Goal: Information Seeking & Learning: Learn about a topic

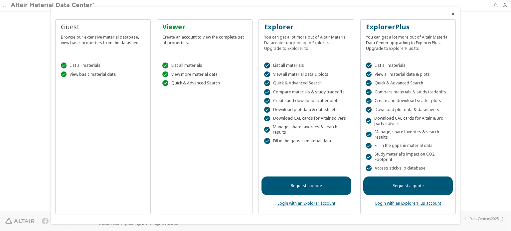
click at [497, 76] on div at bounding box center [255, 115] width 511 height 231
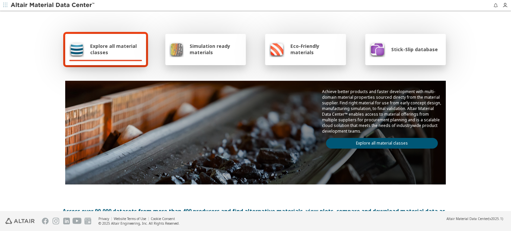
click at [3, 4] on icon "button" at bounding box center [5, 5] width 4 height 4
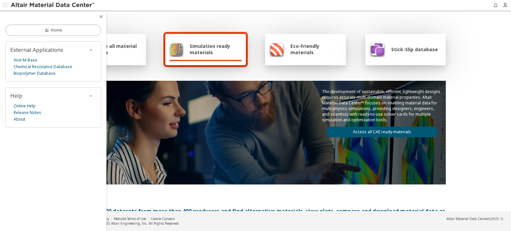
click at [3, 4] on icon "button" at bounding box center [5, 5] width 4 height 4
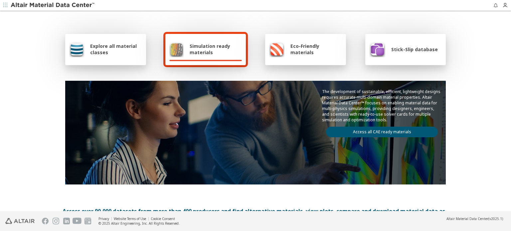
click at [199, 51] on span "Simulation ready materials" at bounding box center [216, 49] width 52 height 13
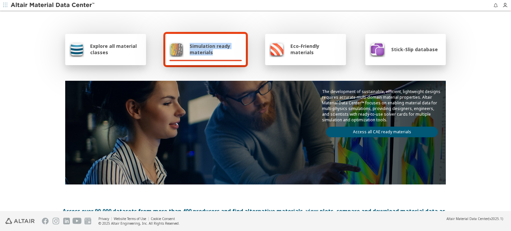
click at [199, 51] on span "Simulation ready materials" at bounding box center [216, 49] width 52 height 13
click at [251, 60] on div "Explore all material classes Simulation ready materials Eco-Friendly materials …" at bounding box center [255, 50] width 381 height 36
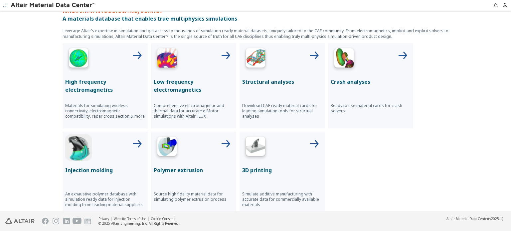
scroll to position [266, 0]
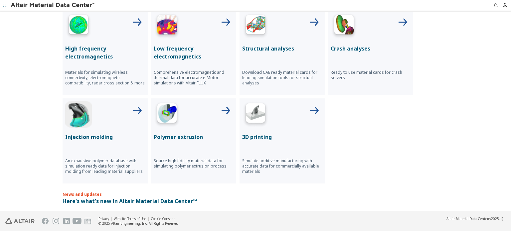
click at [289, 32] on div at bounding box center [282, 26] width 80 height 27
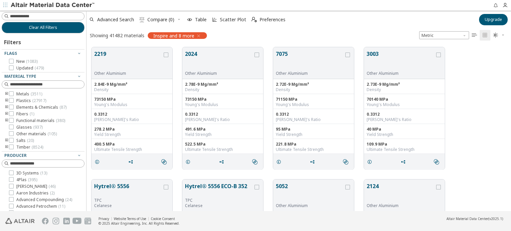
scroll to position [164, 423]
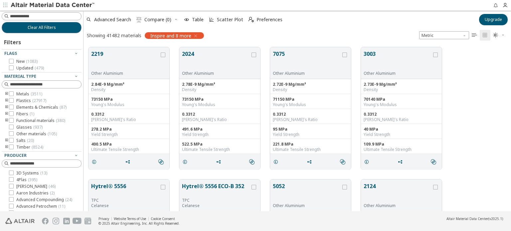
drag, startPoint x: 83, startPoint y: 57, endPoint x: 84, endPoint y: 61, distance: 4.0
click at [84, 61] on div "Clear All Filters Filters Flags New ( 1083 ) Updated ( 479 ) Material Type Meta…" at bounding box center [255, 111] width 511 height 201
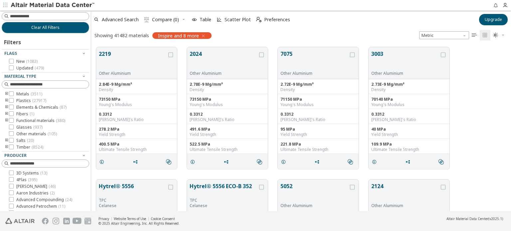
scroll to position [164, 414]
drag, startPoint x: 83, startPoint y: 58, endPoint x: 92, endPoint y: 62, distance: 9.9
click at [92, 62] on div "Clear All Filters Filters Flags New ( 1083 ) Updated ( 479 ) Material Type Meta…" at bounding box center [255, 111] width 511 height 201
click at [302, 28] on div "Advanced Search  Compare (0) Table Scatter Plot  Preferences Upgrade Showing …" at bounding box center [302, 27] width 420 height 32
click at [466, 33] on span "Unit System" at bounding box center [465, 33] width 5 height 5
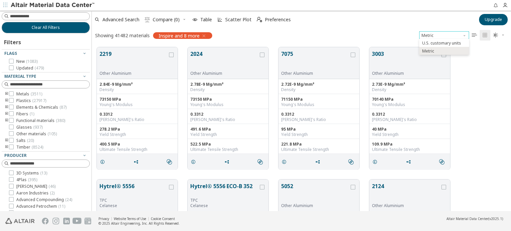
click at [466, 33] on span "Unit System" at bounding box center [465, 33] width 5 height 5
click at [356, 25] on div "Advanced Search  Compare (0) Table Scatter Plot  Preferences" at bounding box center [283, 19] width 383 height 15
click at [348, 33] on div "Showing 41482 materials Inspire and 8 more Metric   " at bounding box center [302, 35] width 420 height 14
click at [30, 16] on input at bounding box center [50, 16] width 80 height 7
click at [206, 35] on icon "button" at bounding box center [203, 35] width 5 height 5
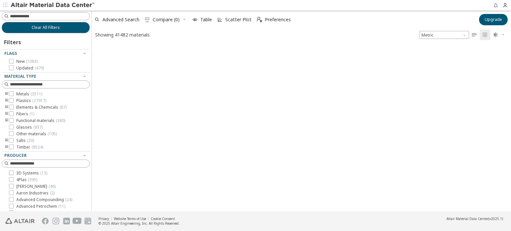
scroll to position [166, 414]
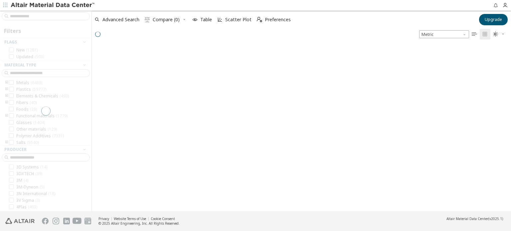
click at [34, 17] on div at bounding box center [46, 111] width 92 height 201
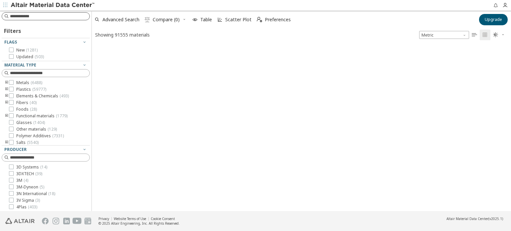
scroll to position [165, 414]
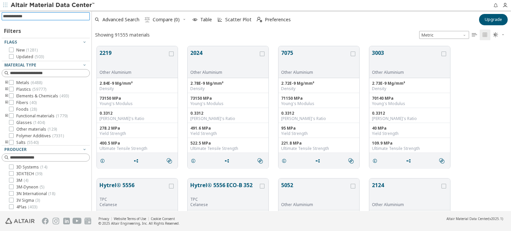
click at [47, 17] on input at bounding box center [46, 16] width 87 height 7
click at [133, 69] on button "2219" at bounding box center [134, 59] width 68 height 21
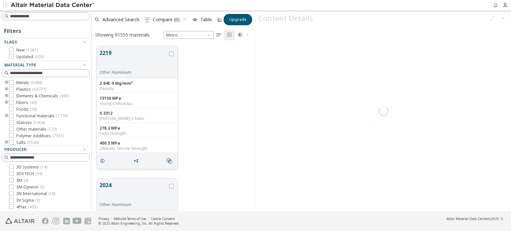
scroll to position [165, 158]
click at [137, 160] on icon "grid" at bounding box center [136, 160] width 5 height 5
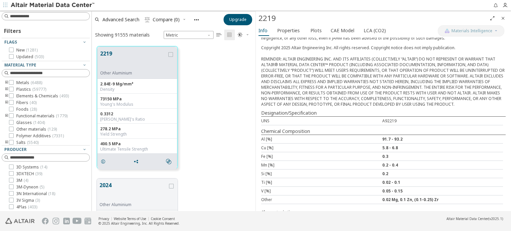
scroll to position [145, 0]
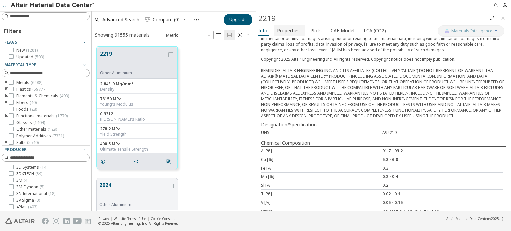
click at [292, 30] on span "Properties" at bounding box center [288, 30] width 23 height 11
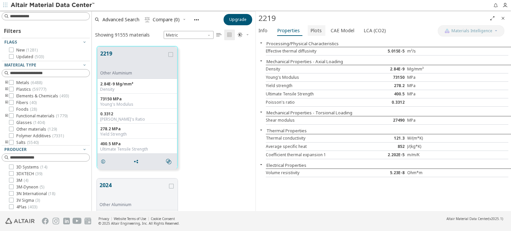
click at [311, 29] on span "Plots" at bounding box center [316, 30] width 11 height 11
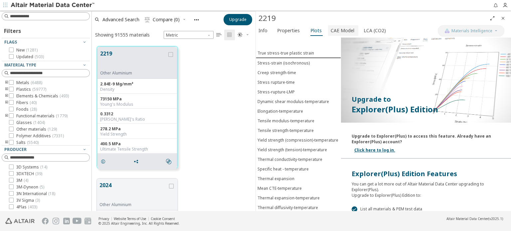
click at [335, 28] on span "CAE Model" at bounding box center [343, 30] width 24 height 11
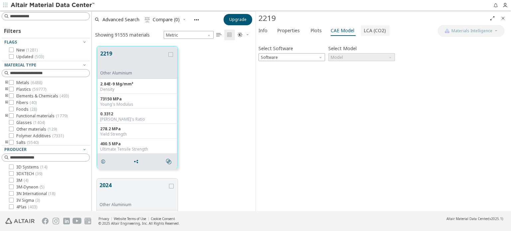
click at [373, 29] on span "LCA (CO2)" at bounding box center [375, 30] width 22 height 11
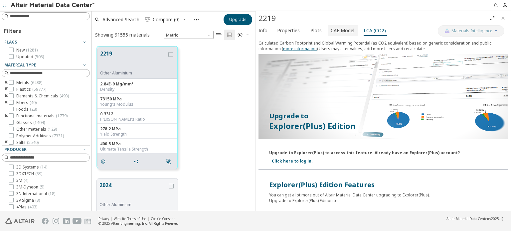
click at [339, 28] on span "CAE Model" at bounding box center [343, 30] width 24 height 11
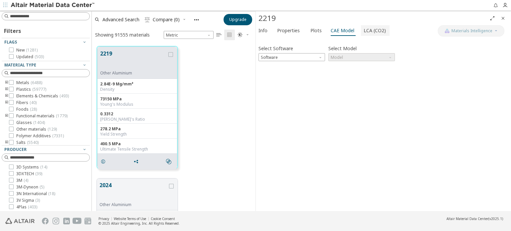
click at [374, 28] on span "LCA (CO2)" at bounding box center [375, 30] width 22 height 11
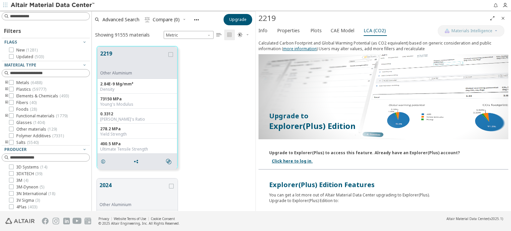
click at [503, 18] on icon "Close" at bounding box center [503, 18] width 5 height 5
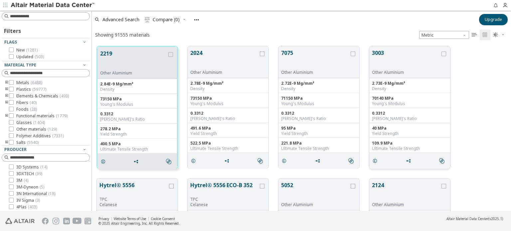
scroll to position [165, 414]
click at [276, 35] on div "Showing 91555 materials Metric   " at bounding box center [302, 34] width 420 height 13
